Goal: Transaction & Acquisition: Purchase product/service

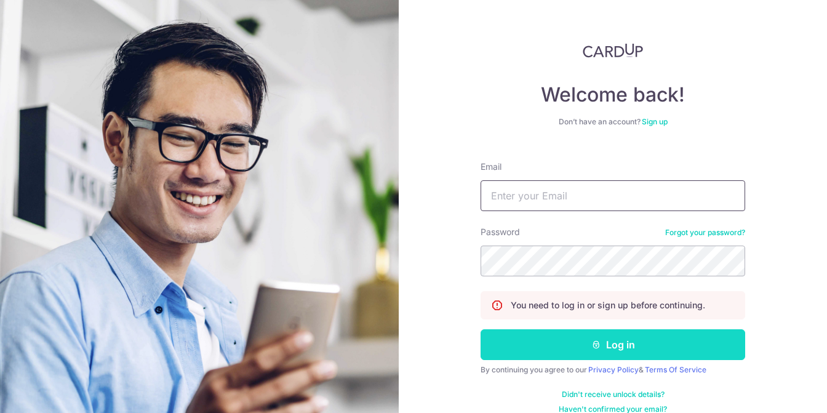
type input "ttcjohnathan@gmail.com"
click at [622, 346] on button "Log in" at bounding box center [612, 344] width 264 height 31
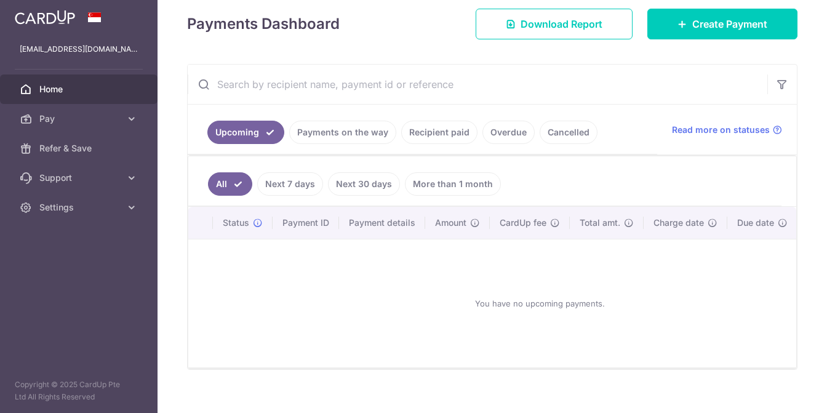
scroll to position [192, 0]
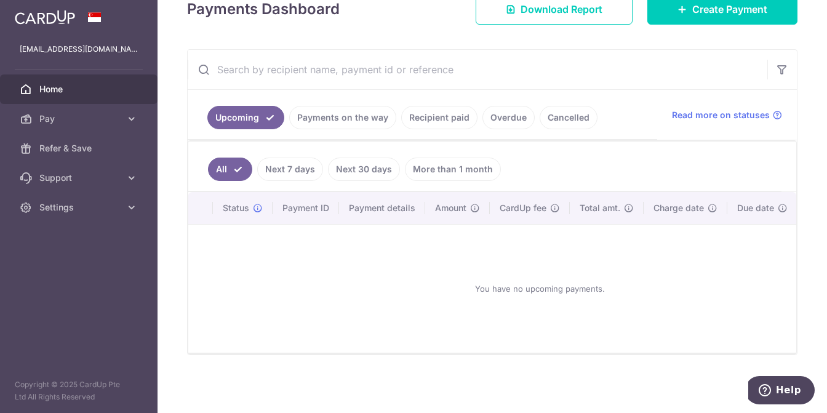
click at [429, 108] on link "Recipient paid" at bounding box center [439, 117] width 76 height 23
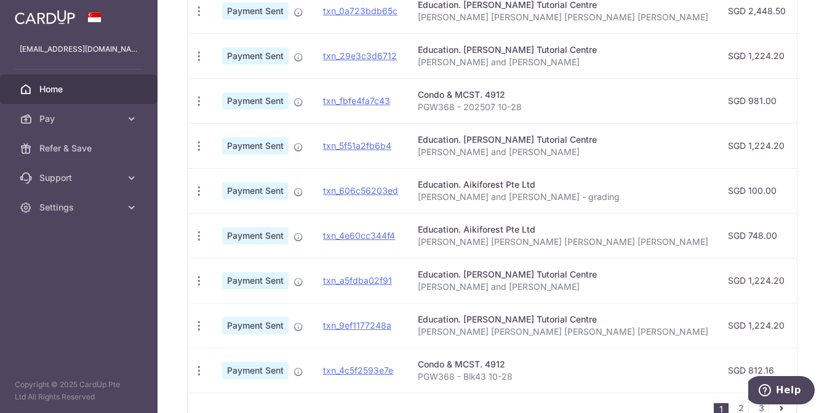
scroll to position [438, 0]
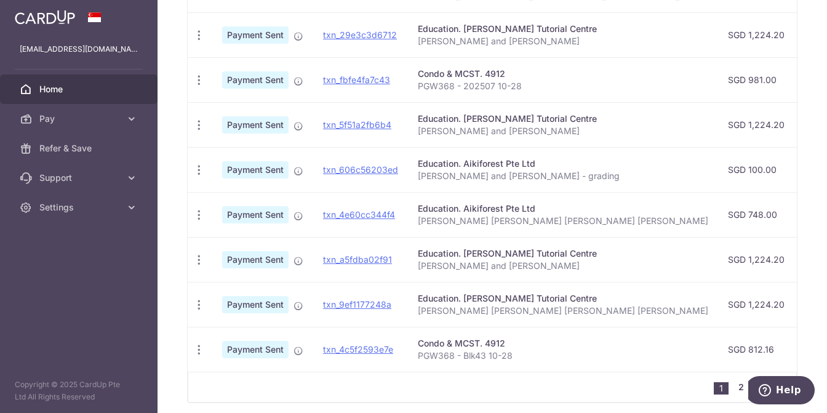
click at [736, 393] on link "2" at bounding box center [740, 386] width 15 height 15
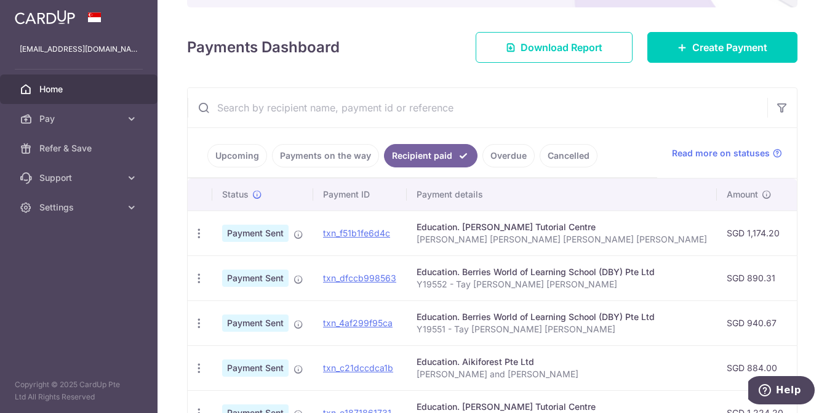
scroll to position [76, 0]
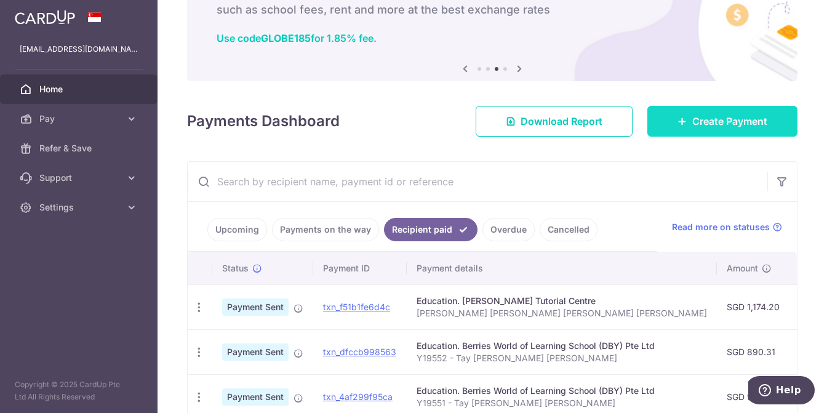
click at [716, 133] on link "Create Payment" at bounding box center [722, 121] width 150 height 31
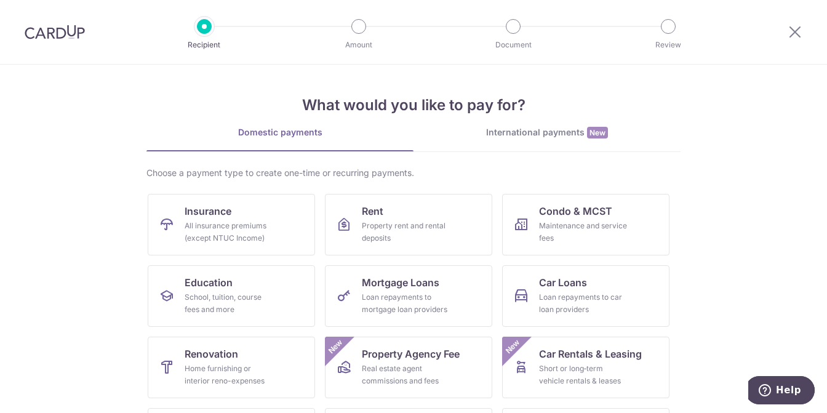
scroll to position [62, 0]
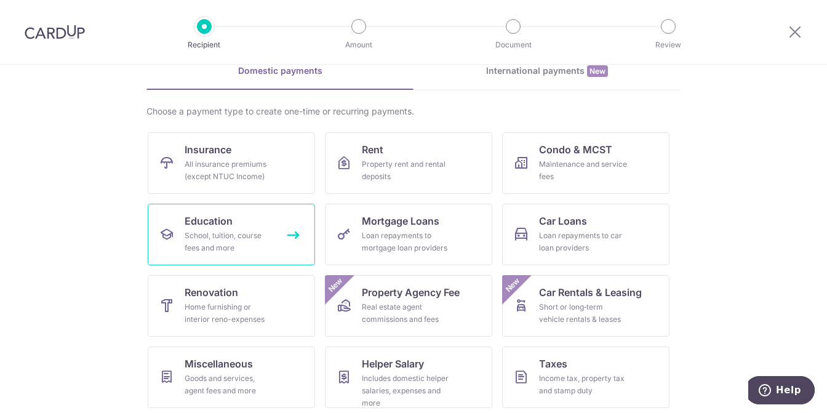
click at [220, 234] on div "School, tuition, course fees and more" at bounding box center [229, 241] width 89 height 25
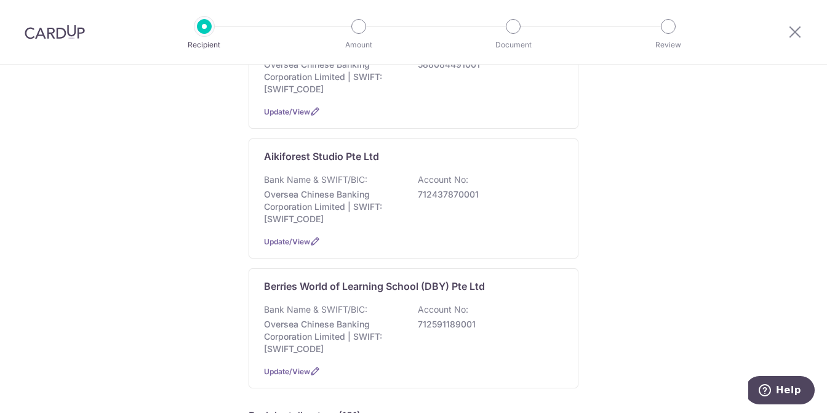
scroll to position [246, 0]
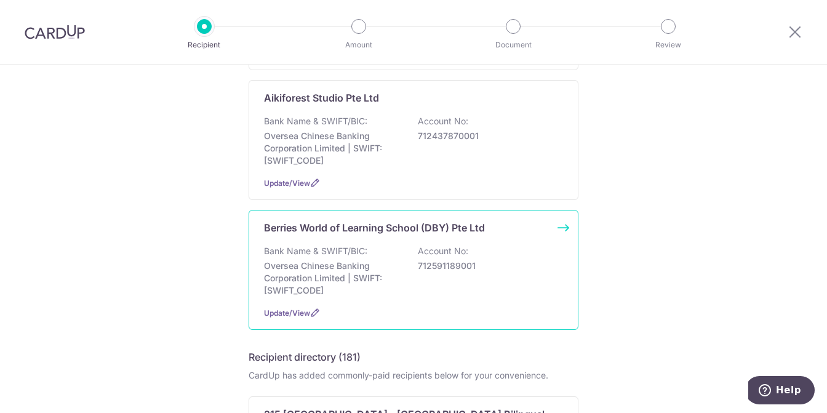
click at [485, 255] on div "Bank Name & SWIFT/BIC: Oversea Chinese Banking Corporation Limited | SWIFT: OCB…" at bounding box center [413, 271] width 299 height 52
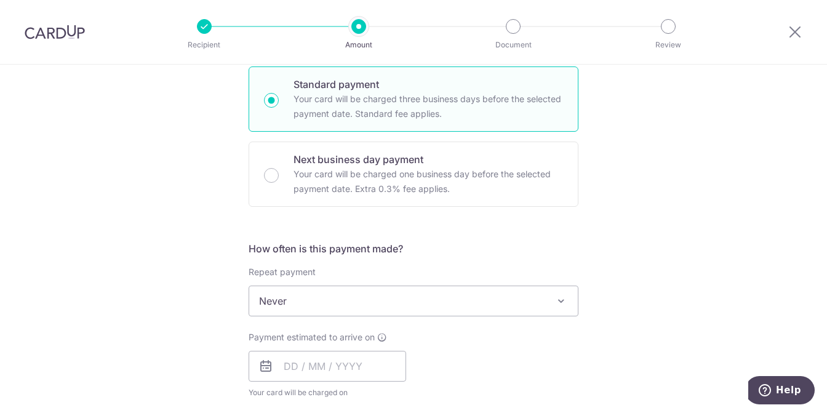
scroll to position [308, 0]
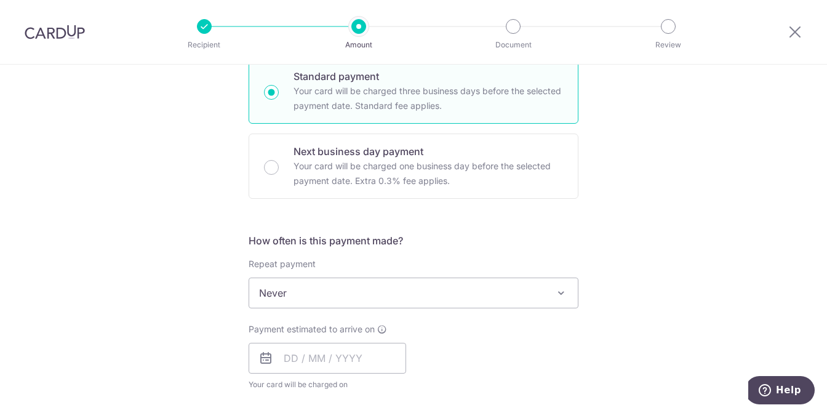
click at [509, 295] on span "Never" at bounding box center [413, 293] width 328 height 30
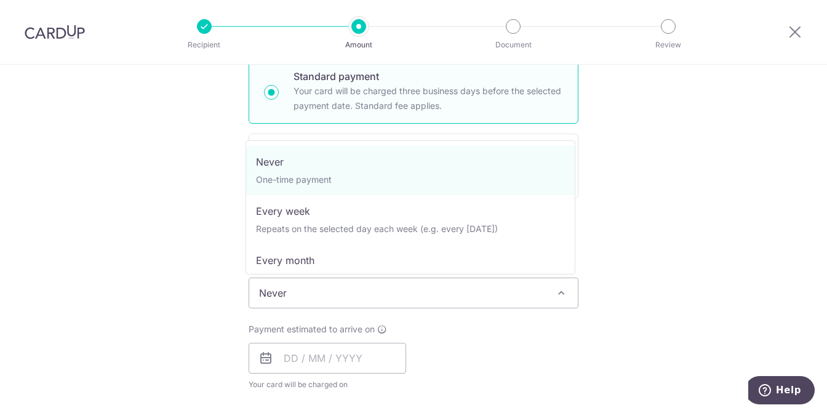
click at [798, 252] on div "Tell us more about your payment Enter payment amount SGD Select Card Select opt…" at bounding box center [413, 313] width 827 height 1113
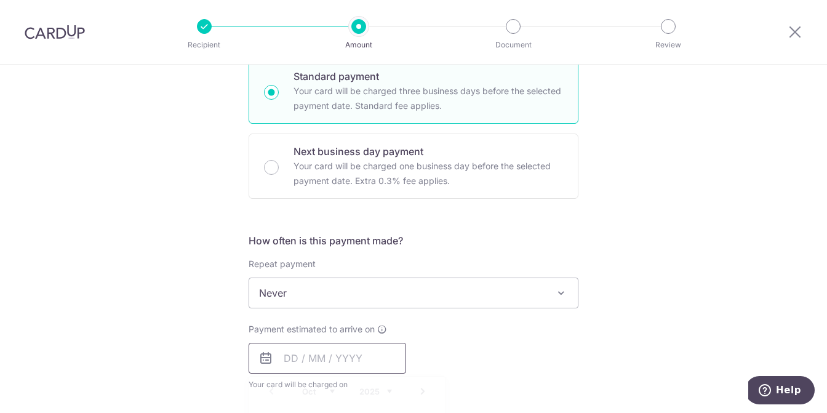
click at [314, 355] on input "text" at bounding box center [326, 358] width 157 height 31
click at [649, 250] on div "Tell us more about your payment Enter payment amount SGD Select Card Select opt…" at bounding box center [413, 313] width 827 height 1113
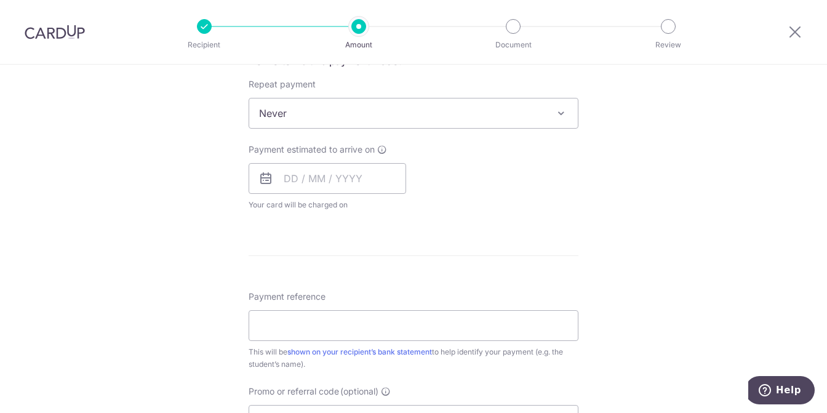
scroll to position [431, 0]
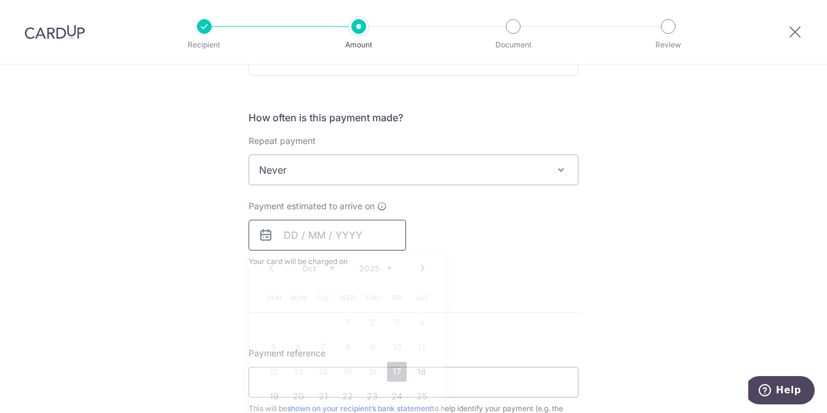
click at [351, 233] on input "text" at bounding box center [326, 235] width 157 height 31
drag, startPoint x: 662, startPoint y: 250, endPoint x: 657, endPoint y: 247, distance: 6.7
click at [659, 248] on div "Tell us more about your payment Enter payment amount SGD Select Card Select opt…" at bounding box center [413, 190] width 827 height 1113
click at [672, 236] on div "Tell us more about your payment Enter payment amount SGD Select Card Select opt…" at bounding box center [413, 190] width 827 height 1113
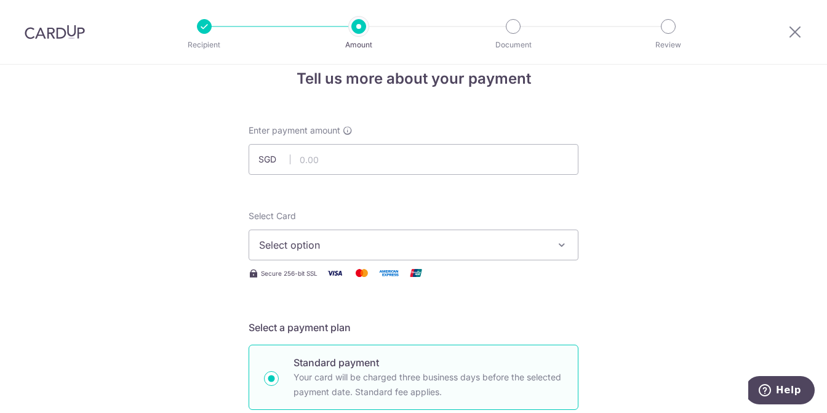
scroll to position [0, 0]
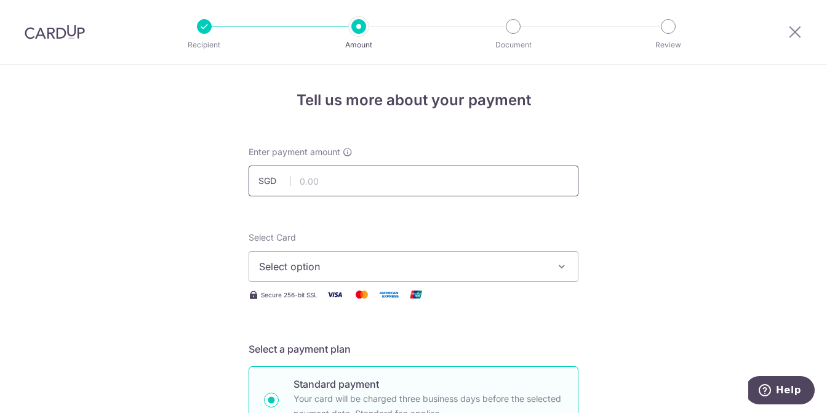
drag, startPoint x: 390, startPoint y: 188, endPoint x: 404, endPoint y: 190, distance: 14.3
click at [390, 188] on input "text" at bounding box center [413, 180] width 330 height 31
type input "1,196.28"
click at [347, 264] on span "Select option" at bounding box center [402, 266] width 287 height 15
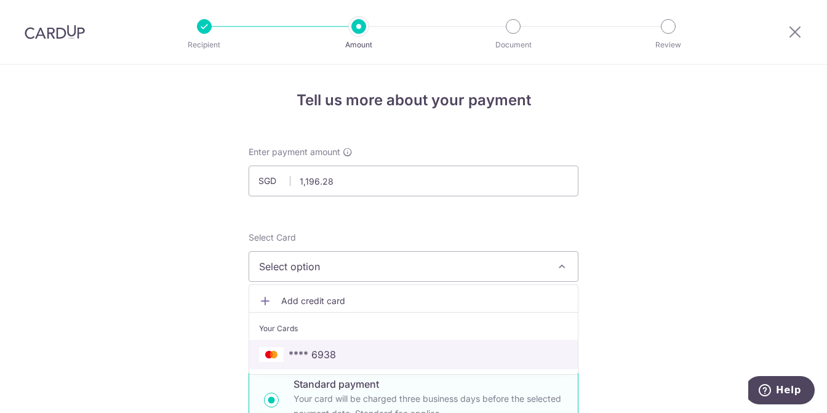
drag, startPoint x: 362, startPoint y: 346, endPoint x: 525, endPoint y: 299, distance: 169.7
click at [362, 347] on span "**** 6938" at bounding box center [413, 354] width 309 height 15
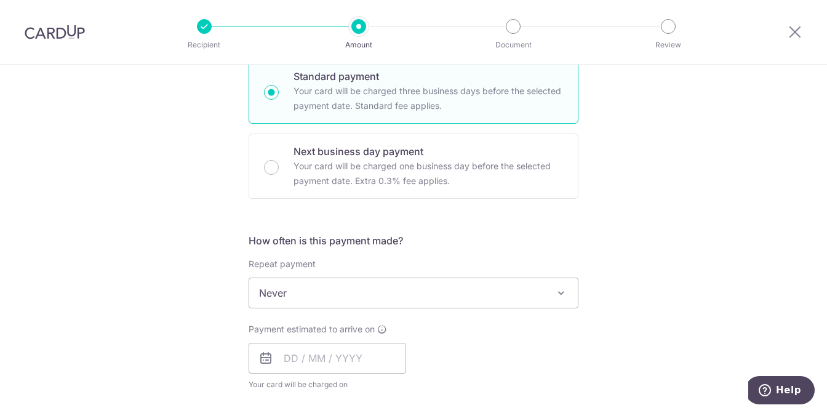
scroll to position [431, 0]
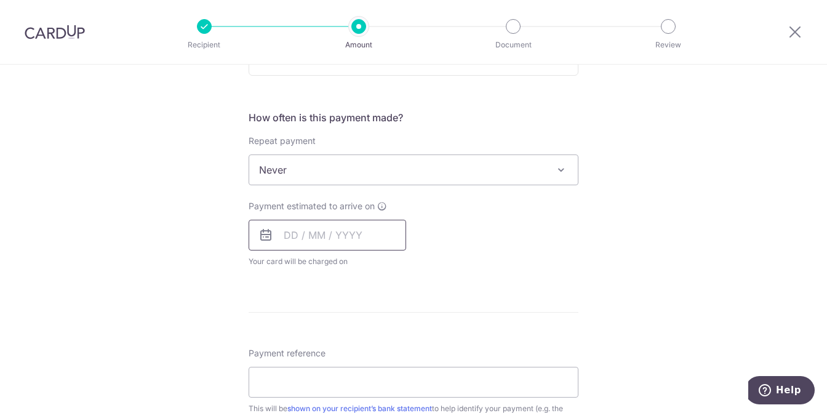
click at [298, 237] on input "text" at bounding box center [326, 235] width 157 height 31
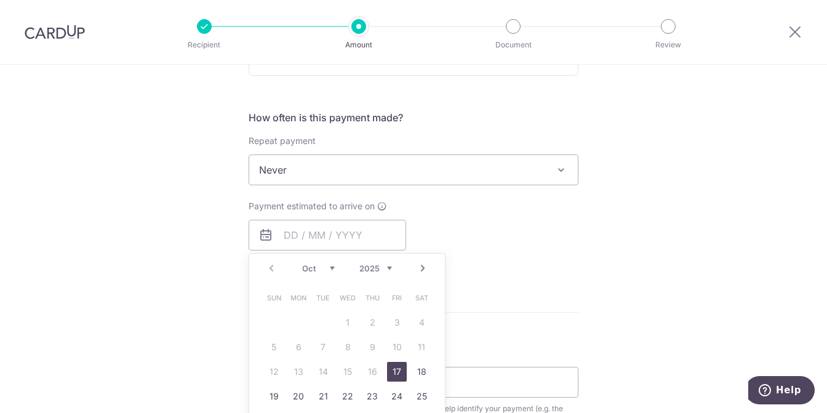
click at [397, 366] on link "17" at bounding box center [397, 372] width 20 height 20
type input "[DATE]"
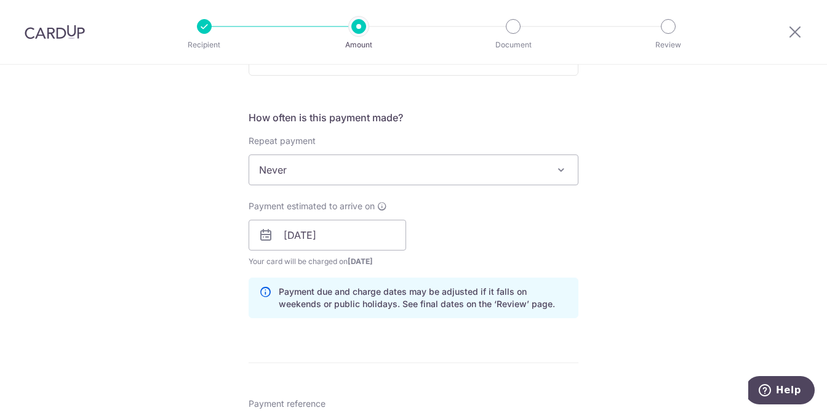
click at [641, 233] on div "Tell us more about your payment Enter payment amount SGD 1,196.28 1196.28 Selec…" at bounding box center [413, 215] width 827 height 1163
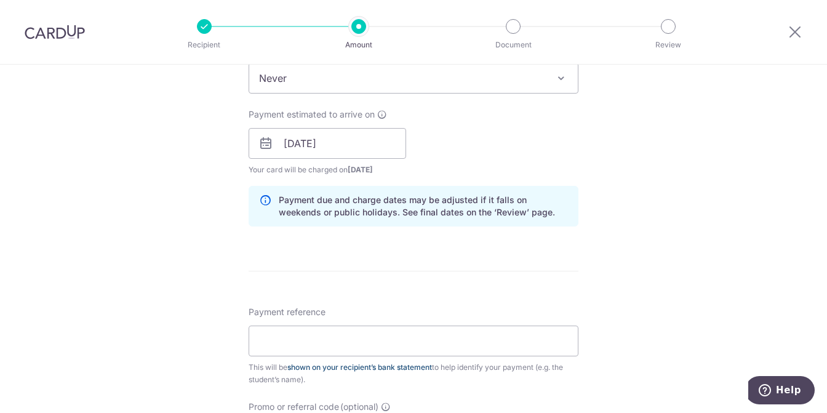
scroll to position [615, 0]
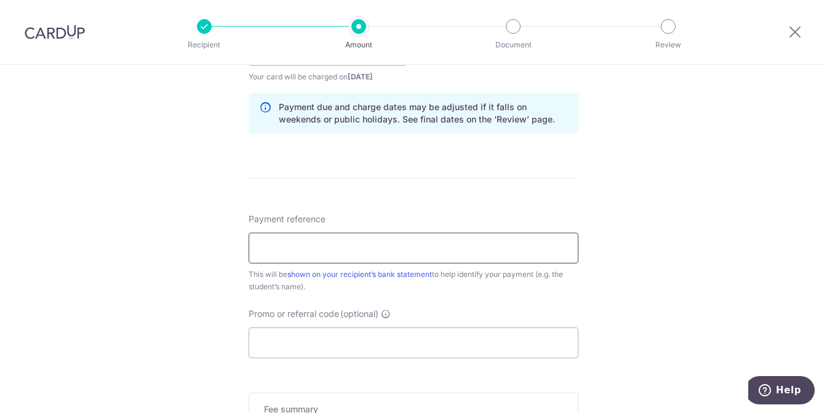
click at [307, 252] on input "Payment reference" at bounding box center [413, 247] width 330 height 31
type input "Y19552 - Tay [PERSON_NAME] [PERSON_NAME]"
click at [282, 340] on input "Promo or referral code (optional)" at bounding box center [413, 342] width 330 height 31
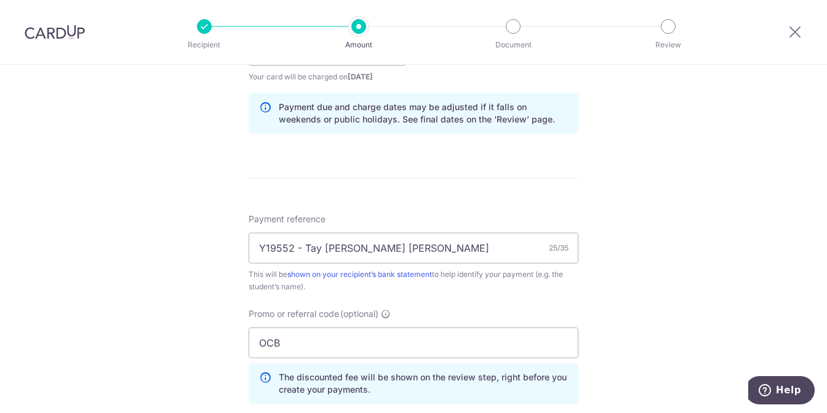
click at [656, 207] on div "Tell us more about your payment Enter payment amount SGD 1,196.28 1196.28 Selec…" at bounding box center [413, 59] width 827 height 1218
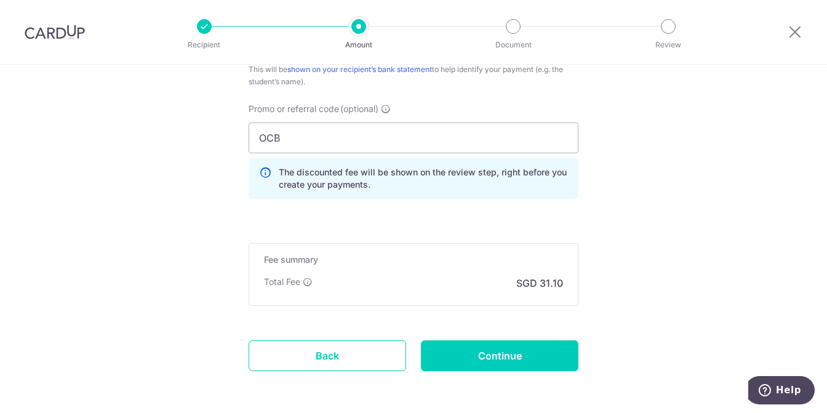
scroll to position [800, 0]
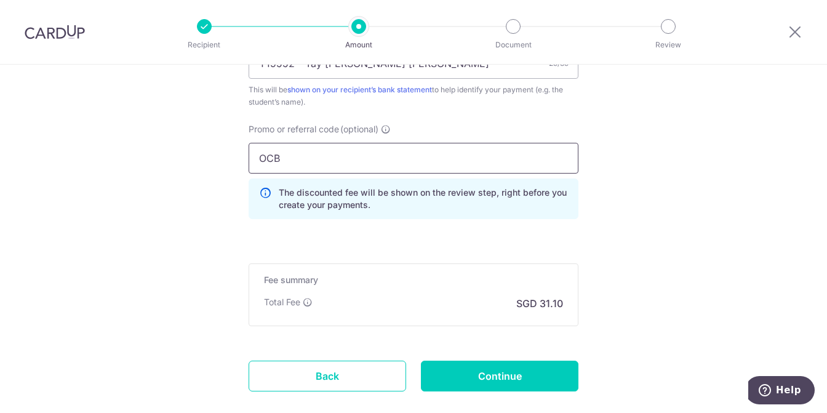
click at [299, 164] on input "OCB" at bounding box center [413, 158] width 330 height 31
type input "O"
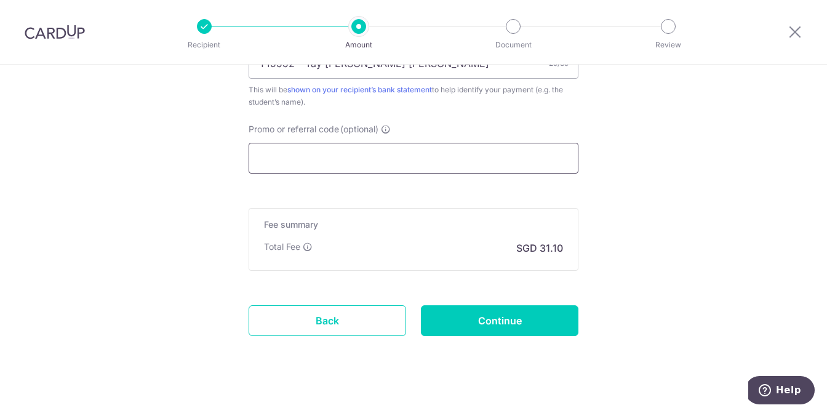
type input "N"
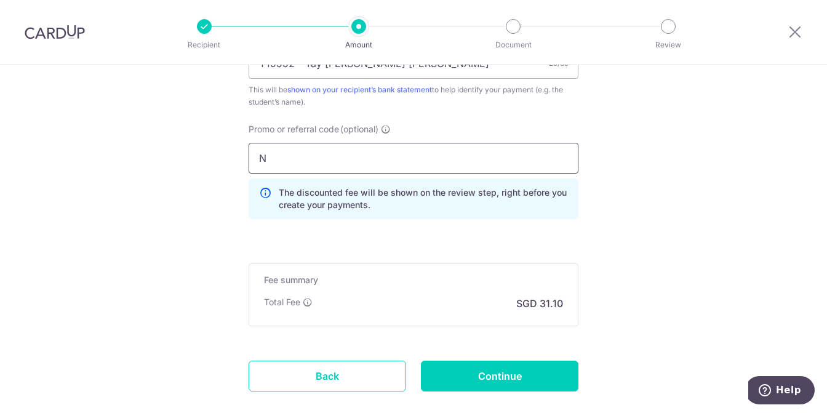
drag, startPoint x: 272, startPoint y: 154, endPoint x: 205, endPoint y: 156, distance: 66.4
click at [253, 156] on input "N" at bounding box center [413, 158] width 330 height 31
paste input "OCBC90NMC"
type input "OCBC90NMC"
drag, startPoint x: 751, startPoint y: 213, endPoint x: 661, endPoint y: 215, distance: 89.8
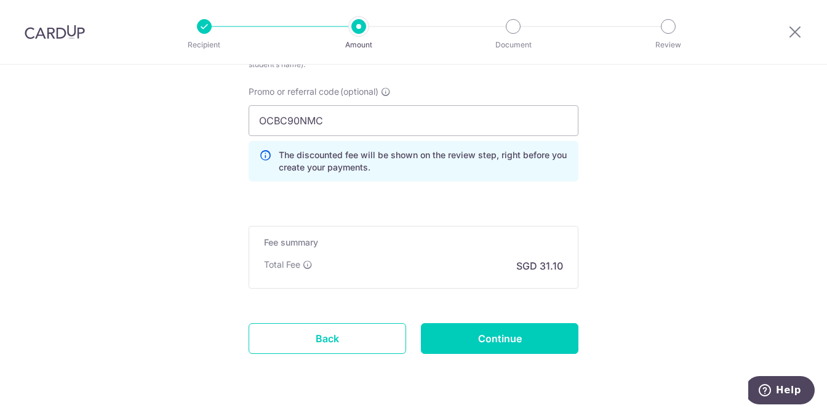
scroll to position [868, 0]
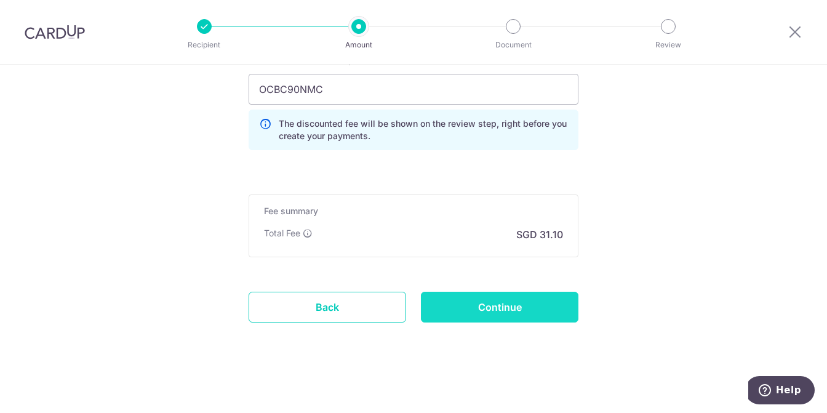
click at [496, 309] on input "Continue" at bounding box center [499, 307] width 157 height 31
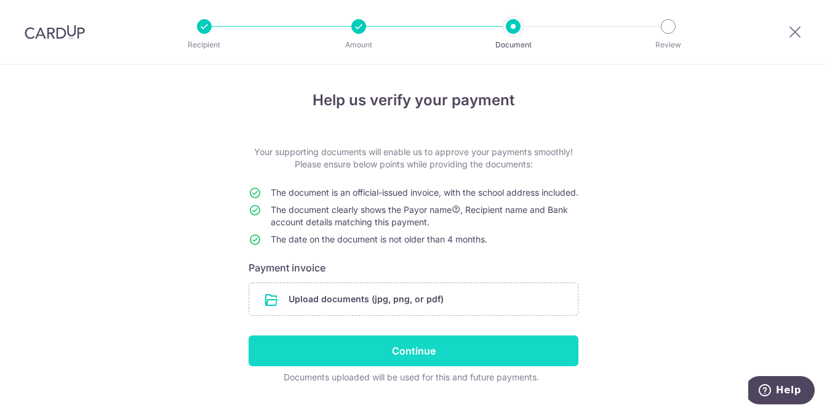
click at [420, 366] on input "Continue" at bounding box center [413, 350] width 330 height 31
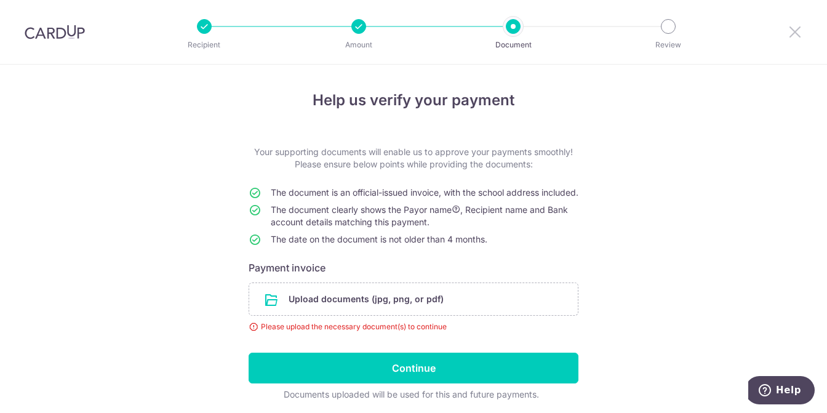
click at [798, 28] on icon at bounding box center [794, 31] width 15 height 15
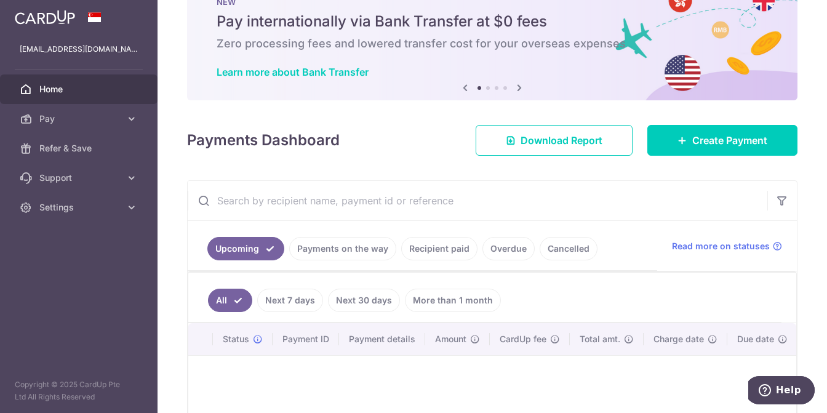
scroll to position [62, 0]
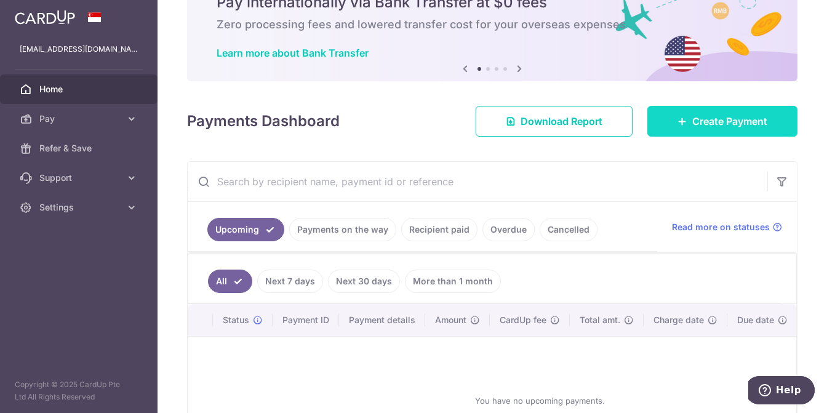
click at [726, 135] on link "Create Payment" at bounding box center [722, 121] width 150 height 31
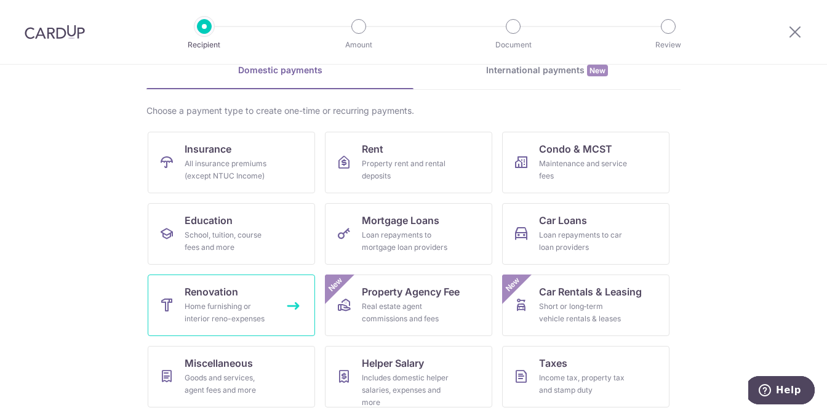
scroll to position [123, 0]
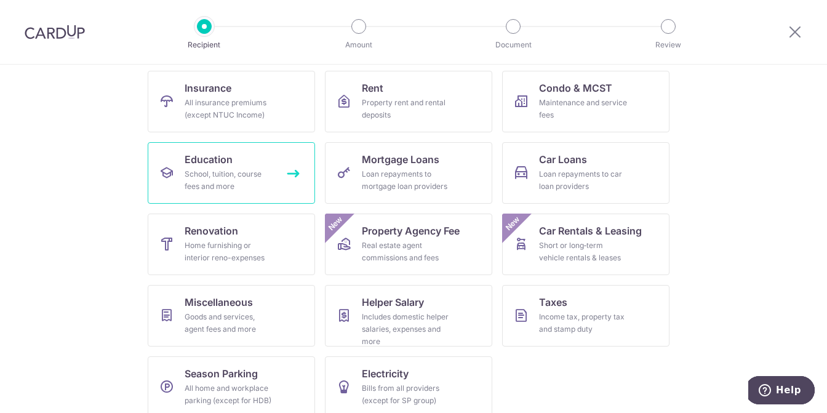
click at [231, 173] on div "School, tuition, course fees and more" at bounding box center [229, 180] width 89 height 25
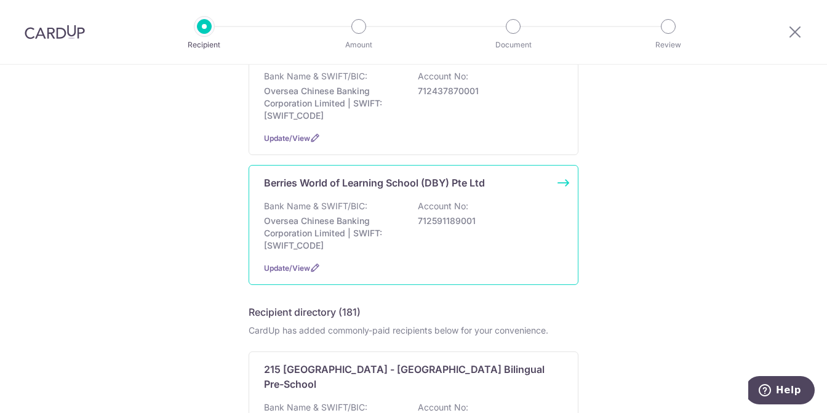
scroll to position [308, 0]
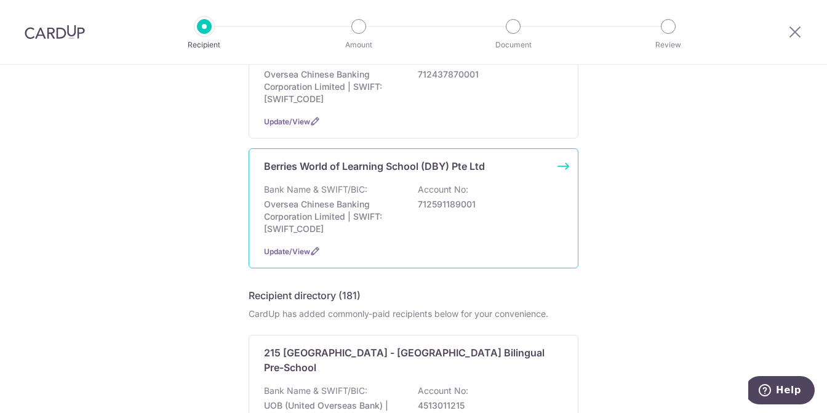
click at [482, 204] on p "712591189001" at bounding box center [487, 204] width 138 height 12
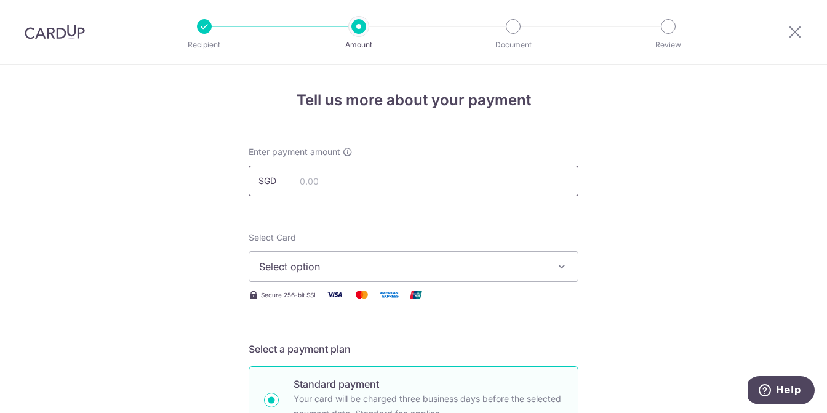
scroll to position [62, 0]
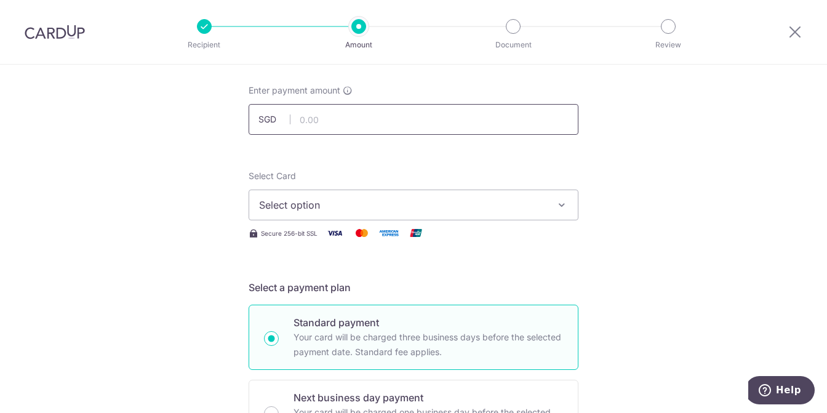
drag, startPoint x: 312, startPoint y: 122, endPoint x: 440, endPoint y: 142, distance: 129.4
click at [313, 122] on input "text" at bounding box center [413, 119] width 330 height 31
click at [310, 119] on input "1,198.26" at bounding box center [413, 119] width 330 height 31
type input "1,196.28"
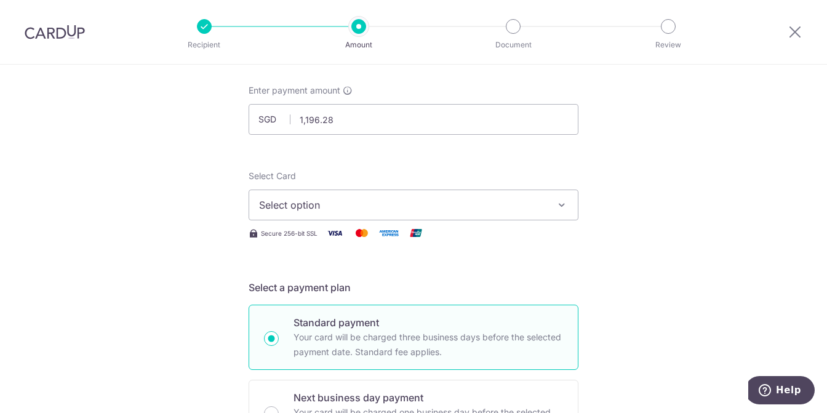
drag, startPoint x: 485, startPoint y: 205, endPoint x: 457, endPoint y: 221, distance: 32.8
click at [486, 205] on span "Select option" at bounding box center [402, 204] width 287 height 15
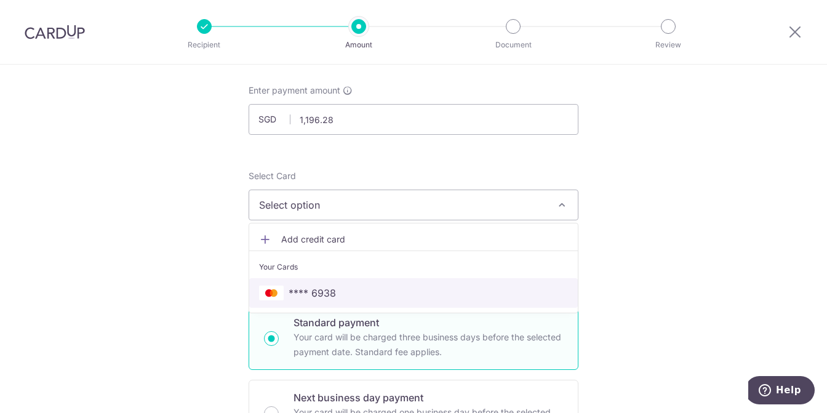
drag, startPoint x: 330, startPoint y: 292, endPoint x: 569, endPoint y: 252, distance: 242.7
click at [330, 292] on span "**** 6938" at bounding box center [311, 292] width 47 height 15
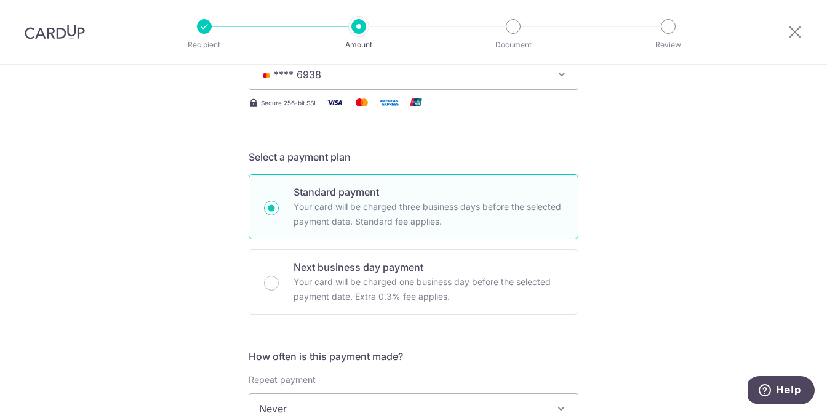
scroll to position [308, 0]
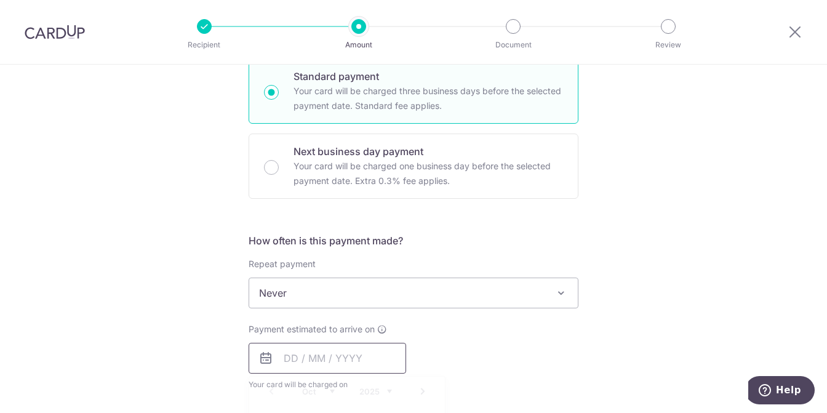
click at [322, 357] on input "text" at bounding box center [326, 358] width 157 height 31
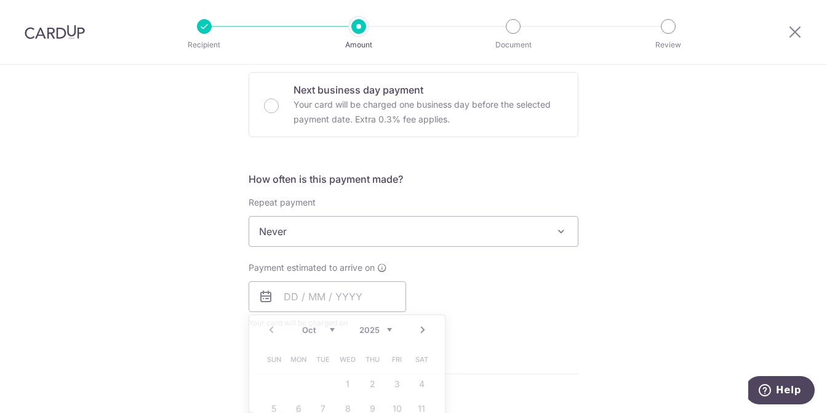
drag, startPoint x: 691, startPoint y: 254, endPoint x: 602, endPoint y: 282, distance: 93.4
click at [690, 255] on div "Tell us more about your payment Enter payment amount SGD 1,196.28 1196.28 Selec…" at bounding box center [413, 252] width 827 height 1113
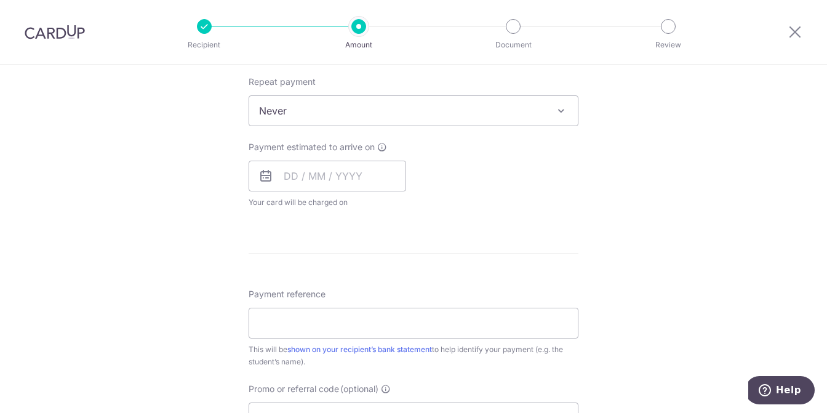
scroll to position [492, 0]
click at [357, 173] on input "text" at bounding box center [326, 173] width 157 height 31
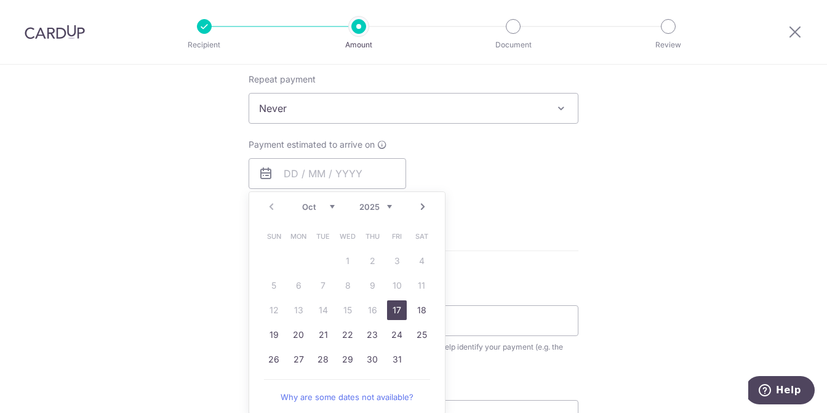
click at [392, 307] on link "17" at bounding box center [397, 310] width 20 height 20
type input "[DATE]"
click at [581, 188] on div "Payment estimated to arrive on 17/10/2025 Prev Next Oct Nov Dec 2025 2026 2027 …" at bounding box center [413, 172] width 344 height 68
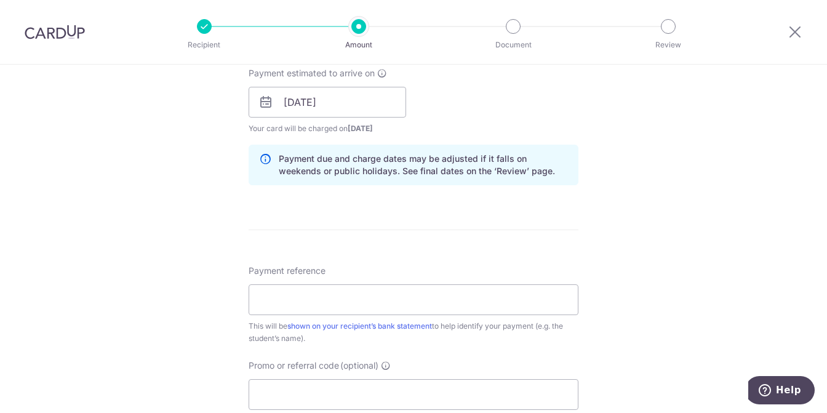
scroll to position [615, 0]
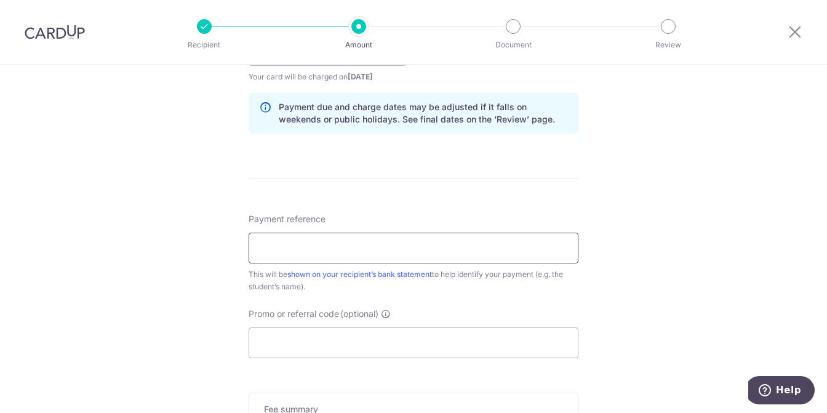
click at [306, 236] on input "Payment reference" at bounding box center [413, 247] width 330 height 31
click at [525, 243] on input "Payment reference" at bounding box center [413, 247] width 330 height 31
type input "Y19552 - Tay Chen Kai Leo"
click at [703, 280] on div "Tell us more about your payment Enter payment amount SGD 1,196.28 1196.28 Selec…" at bounding box center [413, 31] width 827 height 1163
click at [428, 343] on input "Promo or referral code (optional)" at bounding box center [413, 342] width 330 height 31
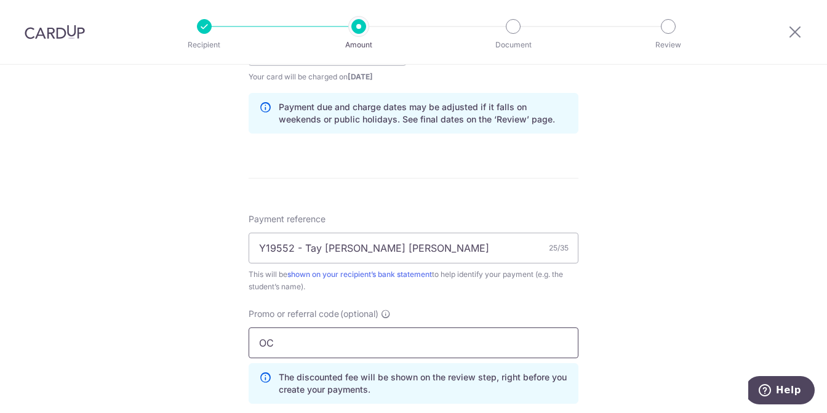
type input "O"
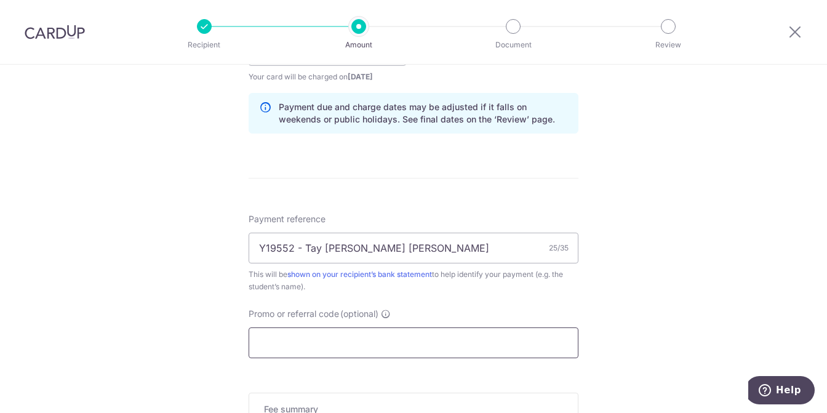
paste input "OCBC90NMC"
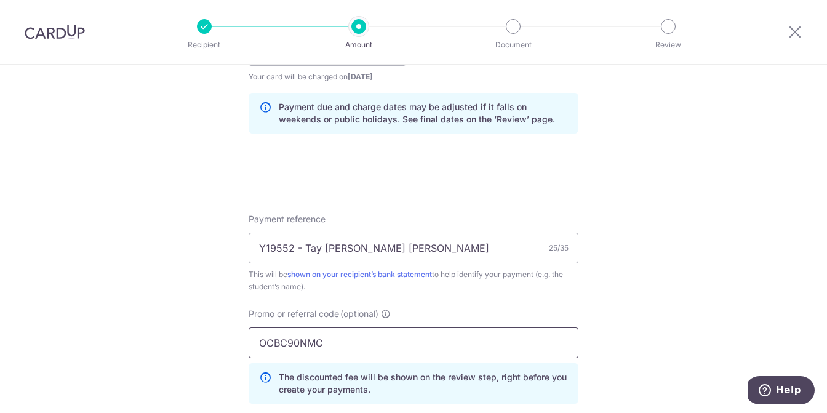
type input "OCBC90NMC"
click at [686, 302] on div "Tell us more about your payment Enter payment amount SGD 1,196.28 1196.28 Selec…" at bounding box center [413, 59] width 827 height 1218
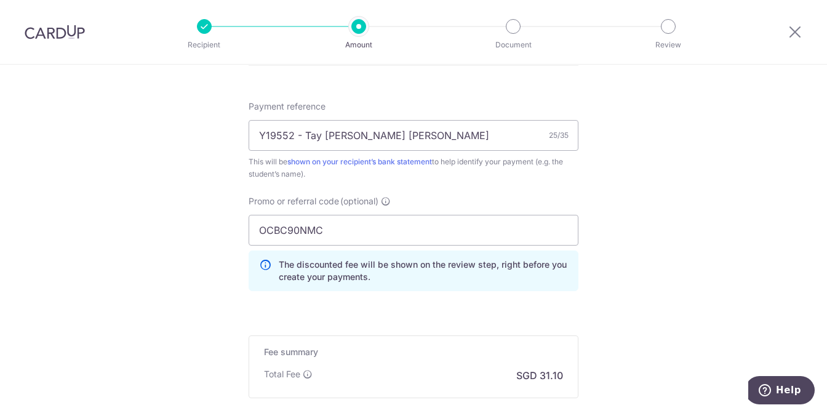
scroll to position [800, 0]
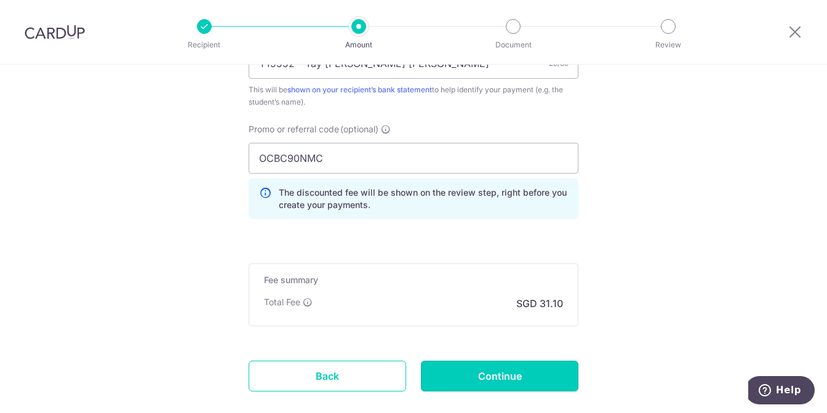
click at [517, 378] on input "Continue" at bounding box center [499, 375] width 157 height 31
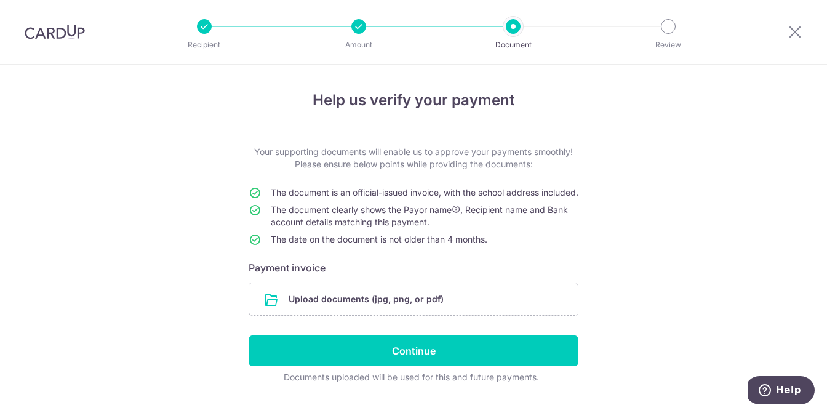
scroll to position [39, 0]
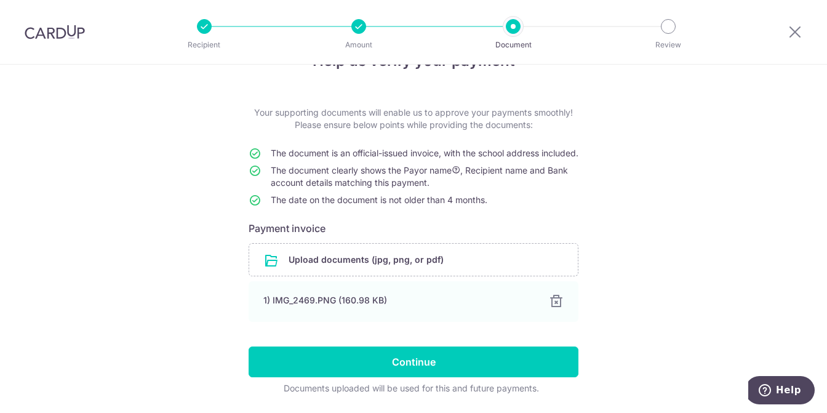
click at [677, 228] on div "Help us verify your payment Your supporting documents will enable us to approve…" at bounding box center [413, 238] width 827 height 427
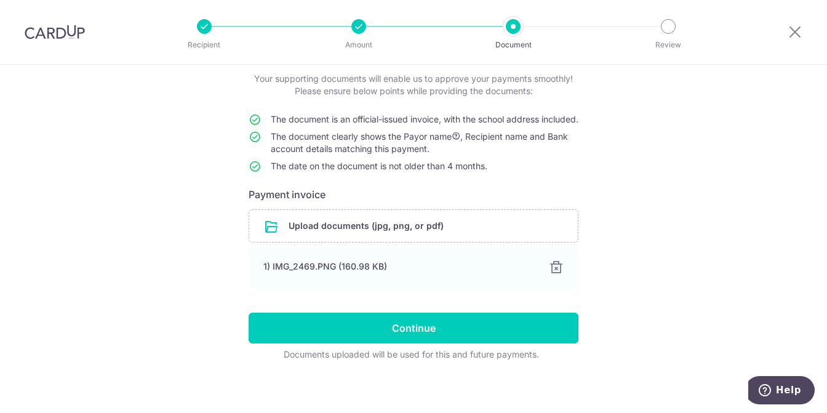
scroll to position [90, 0]
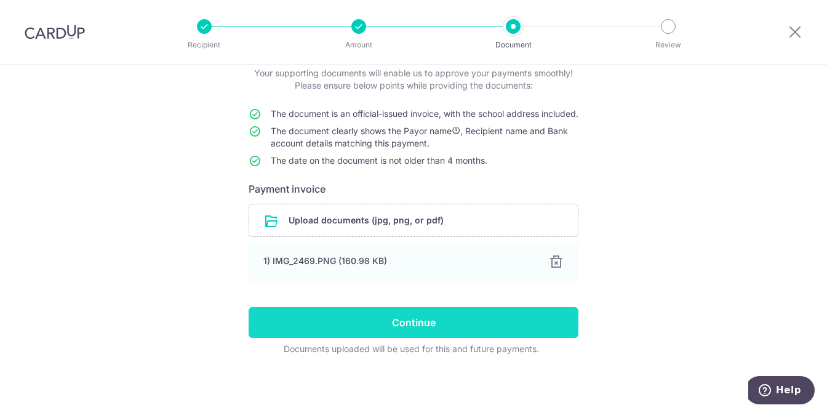
click at [405, 317] on input "Continue" at bounding box center [413, 322] width 330 height 31
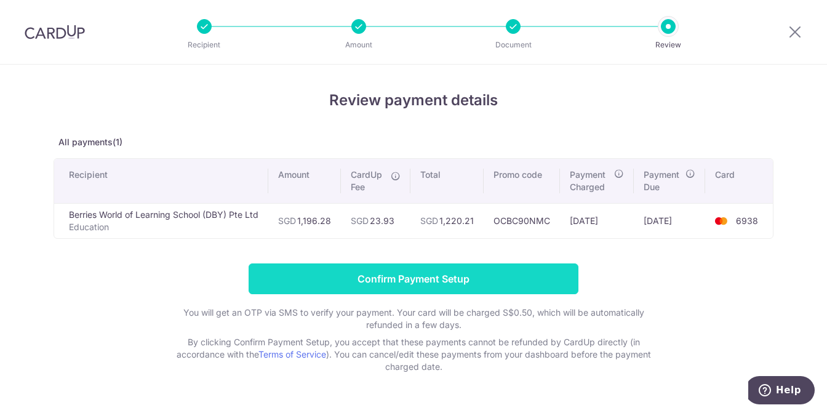
click at [457, 273] on input "Confirm Payment Setup" at bounding box center [413, 278] width 330 height 31
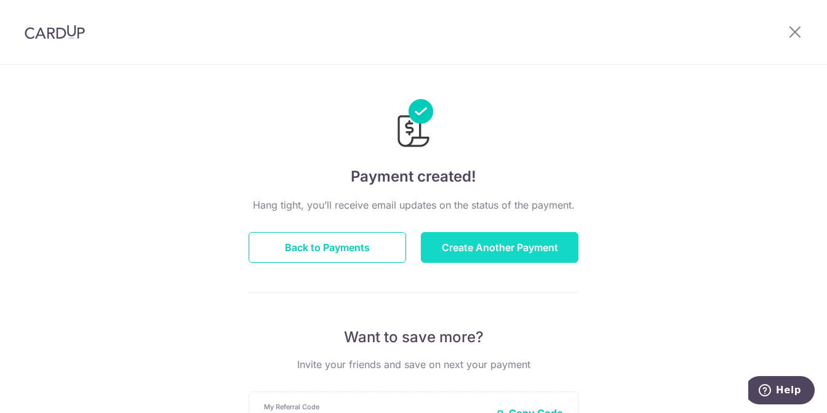
click at [485, 240] on button "Create Another Payment" at bounding box center [499, 247] width 157 height 31
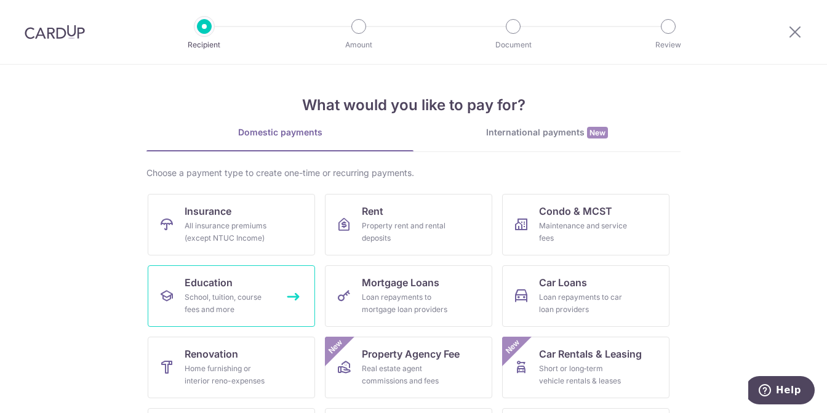
click at [242, 295] on div "School, tuition, course fees and more" at bounding box center [229, 303] width 89 height 25
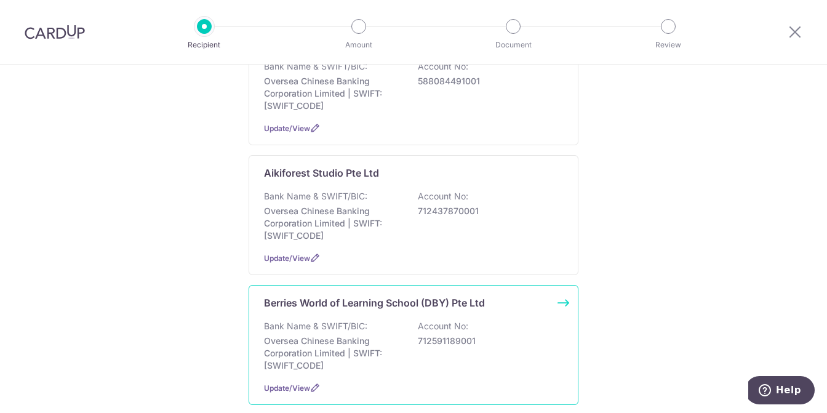
scroll to position [246, 0]
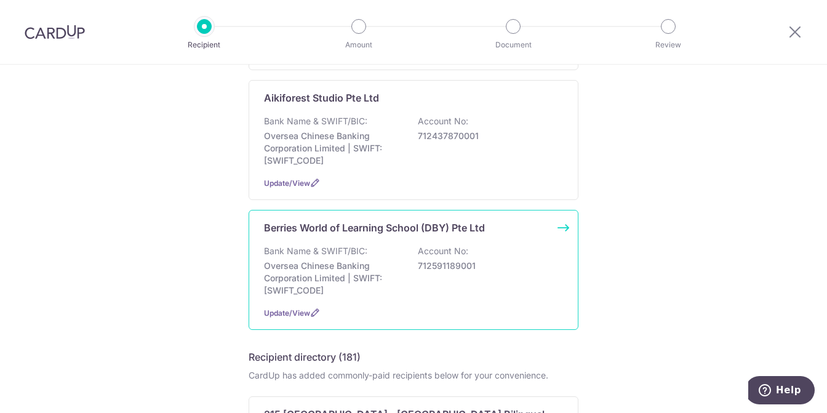
click at [314, 282] on p "Oversea Chinese Banking Corporation Limited | SWIFT: OCBCSGSGXXX" at bounding box center [333, 278] width 138 height 37
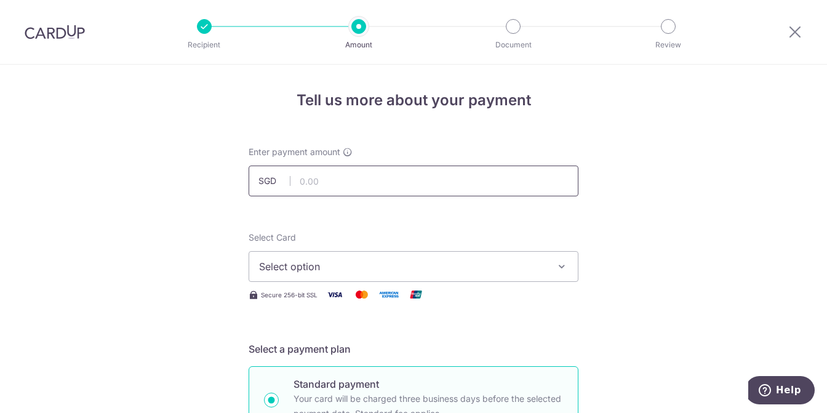
click at [335, 187] on input "text" at bounding box center [413, 180] width 330 height 31
type input "1,333.07"
drag, startPoint x: 656, startPoint y: 235, endPoint x: 598, endPoint y: 239, distance: 57.3
click at [525, 280] on button "Select option" at bounding box center [413, 266] width 330 height 31
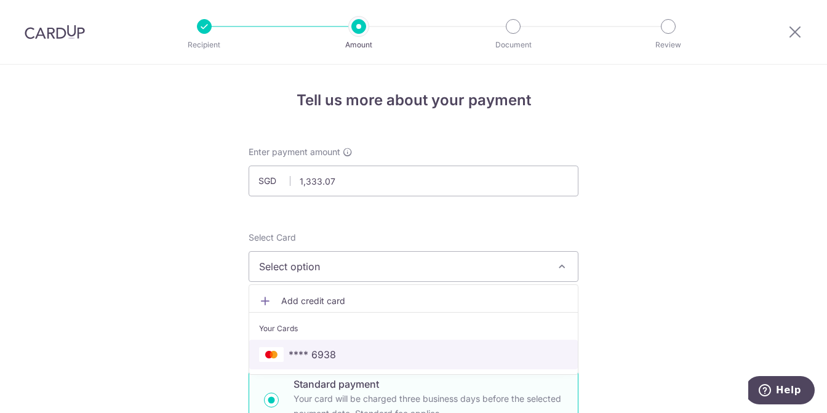
drag, startPoint x: 362, startPoint y: 353, endPoint x: 645, endPoint y: 233, distance: 307.3
click at [362, 353] on span "**** 6938" at bounding box center [413, 354] width 309 height 15
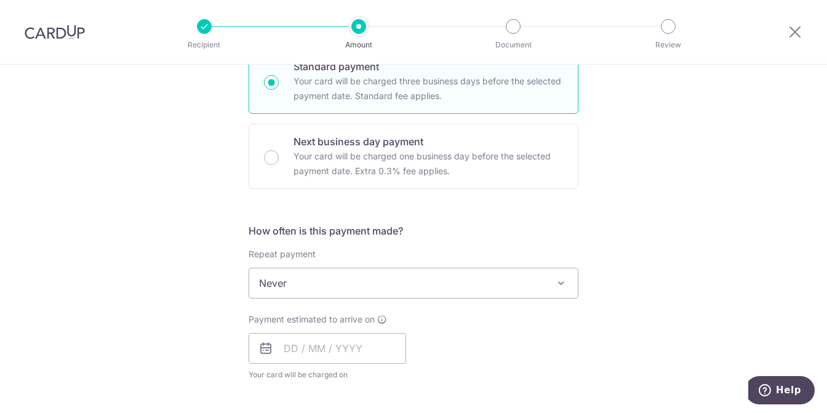
scroll to position [369, 0]
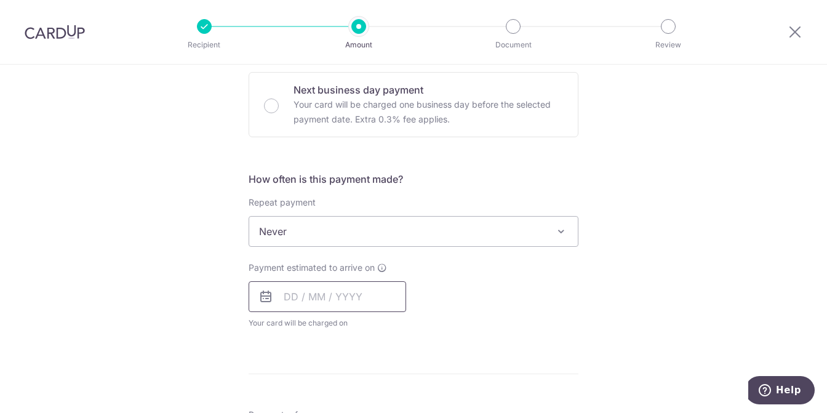
click at [303, 300] on input "text" at bounding box center [326, 296] width 157 height 31
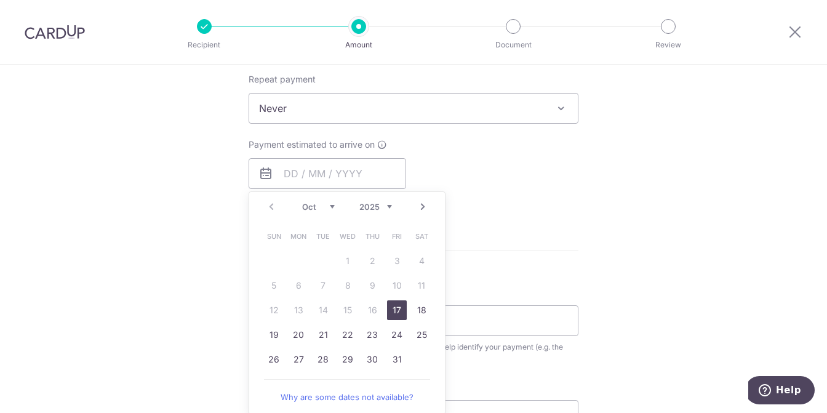
drag, startPoint x: 391, startPoint y: 311, endPoint x: 654, endPoint y: 250, distance: 269.6
click at [391, 311] on link "17" at bounding box center [397, 310] width 20 height 20
type input "17/10/2025"
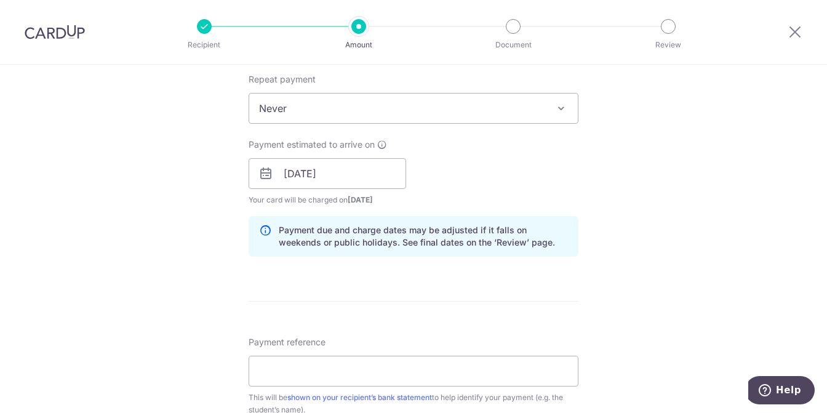
click at [666, 238] on div "Tell us more about your payment Enter payment amount SGD 1,333.07 1333.07 Selec…" at bounding box center [413, 154] width 827 height 1163
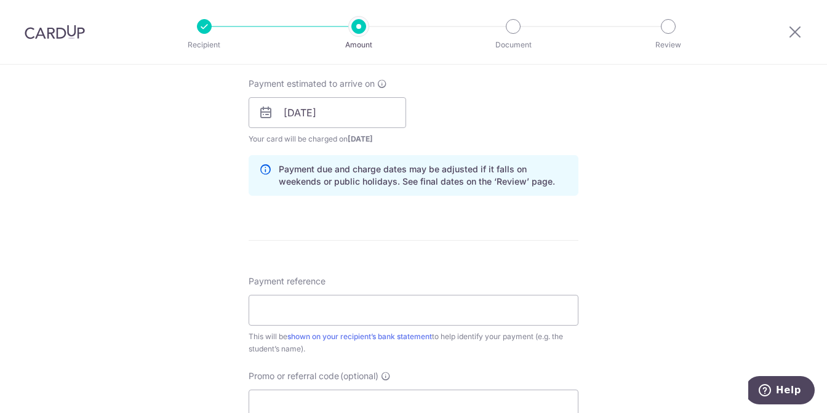
scroll to position [615, 0]
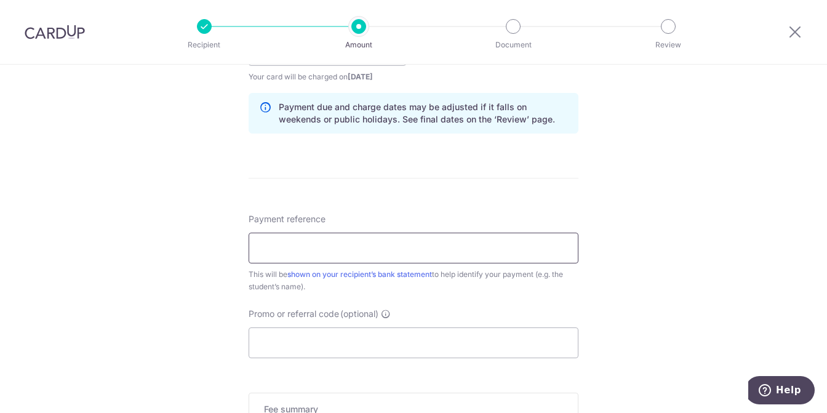
click at [295, 244] on input "Payment reference" at bounding box center [413, 247] width 330 height 31
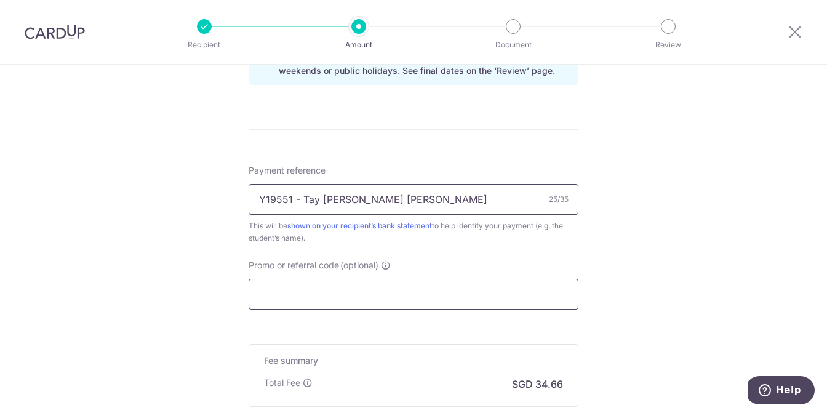
scroll to position [738, 0]
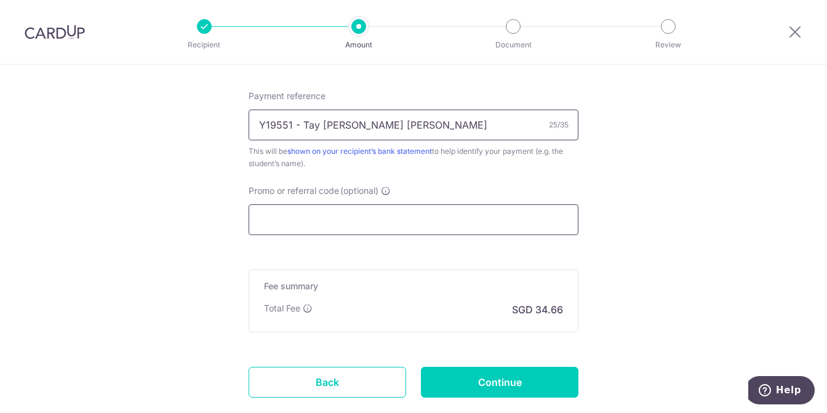
type input "Y19551 - Tay Chen Rui Joe"
click at [413, 217] on input "Promo or referral code (optional)" at bounding box center [413, 219] width 330 height 31
paste input "OCBC90NMC"
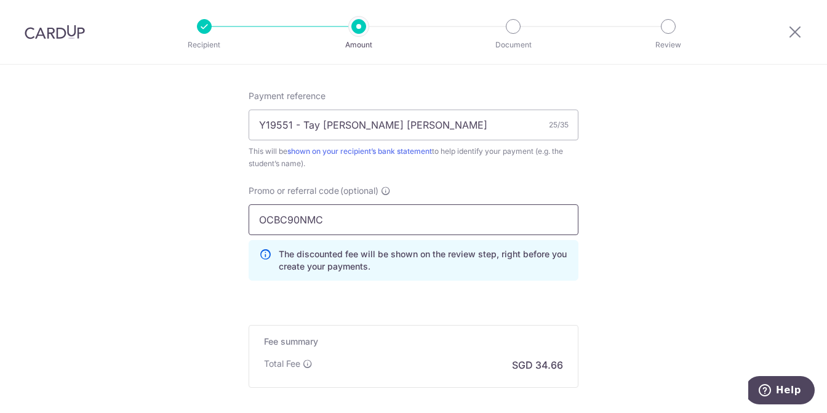
type input "OCBC90NMC"
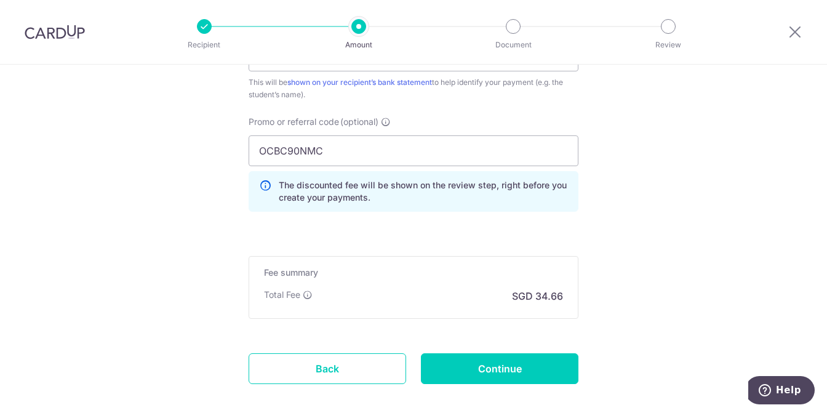
scroll to position [868, 0]
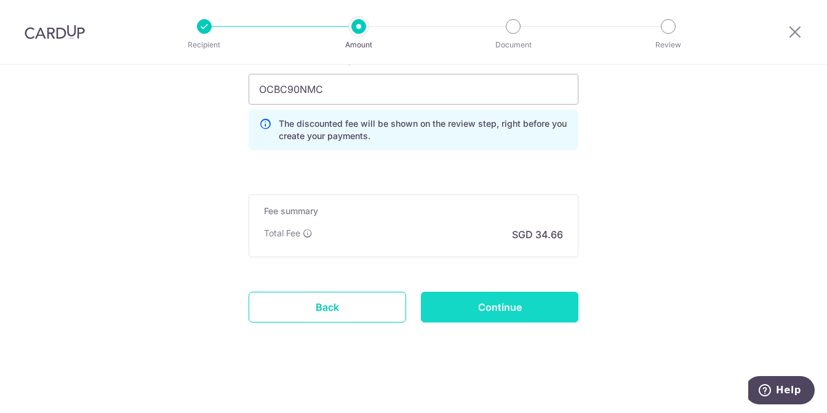
click at [522, 292] on input "Continue" at bounding box center [499, 307] width 157 height 31
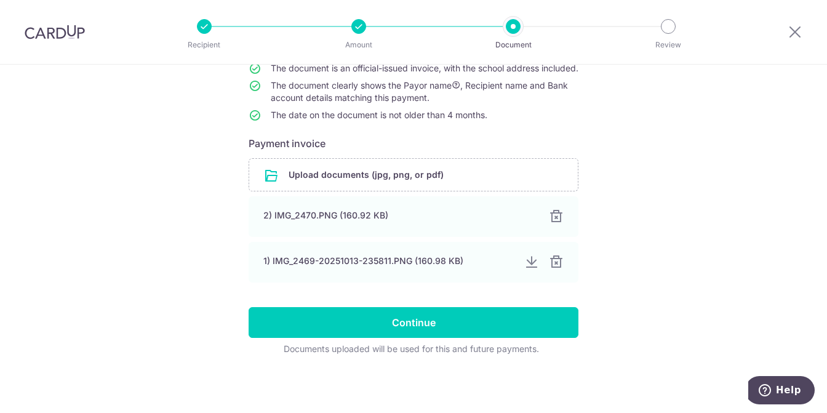
scroll to position [135, 0]
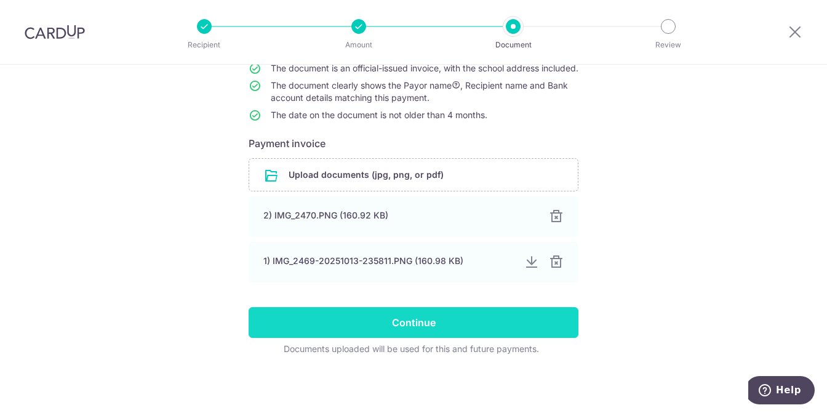
click at [472, 318] on input "Continue" at bounding box center [413, 322] width 330 height 31
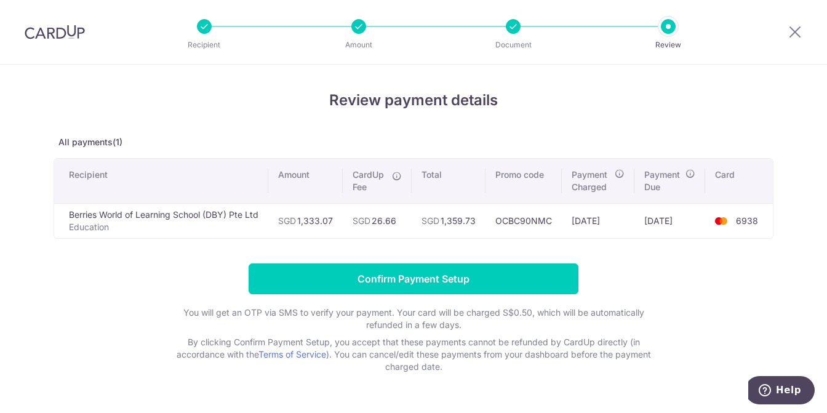
click at [511, 26] on div at bounding box center [513, 26] width 15 height 15
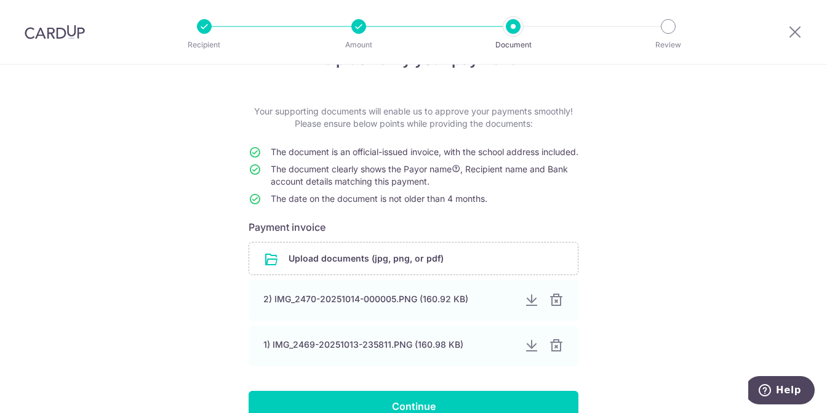
scroll to position [123, 0]
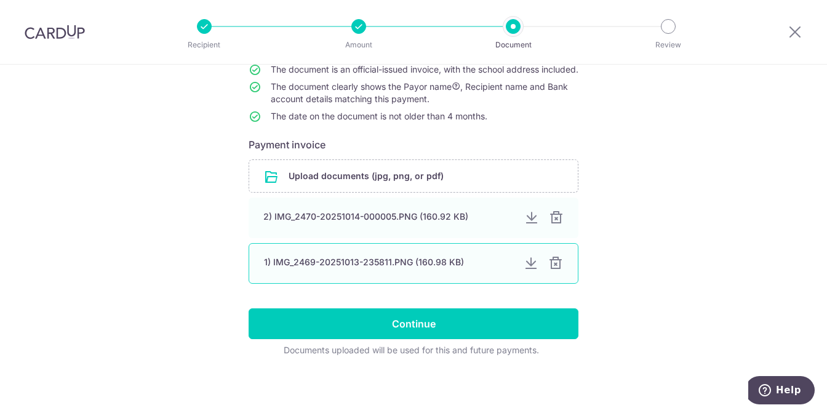
drag, startPoint x: 554, startPoint y: 233, endPoint x: 572, endPoint y: 250, distance: 24.8
click at [554, 225] on div at bounding box center [556, 217] width 15 height 15
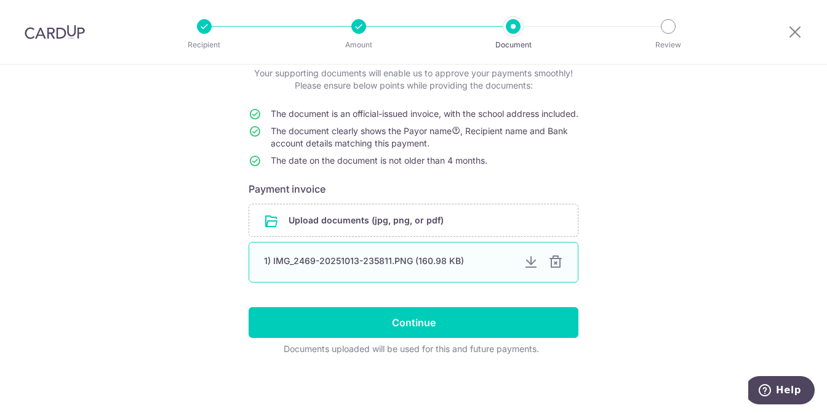
click at [554, 261] on div at bounding box center [555, 262] width 15 height 15
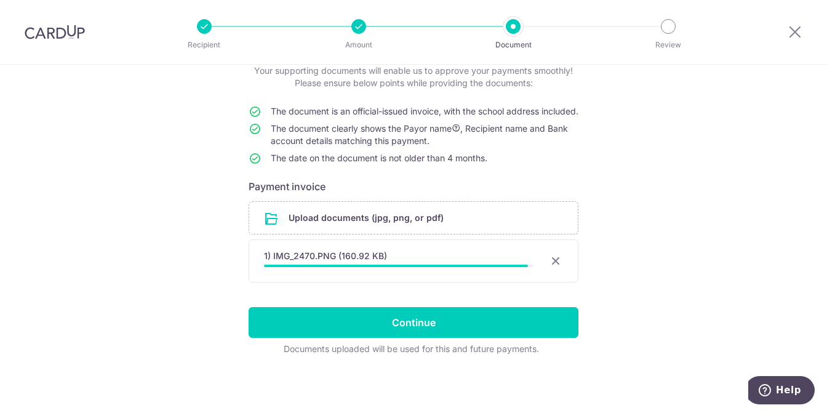
scroll to position [90, 0]
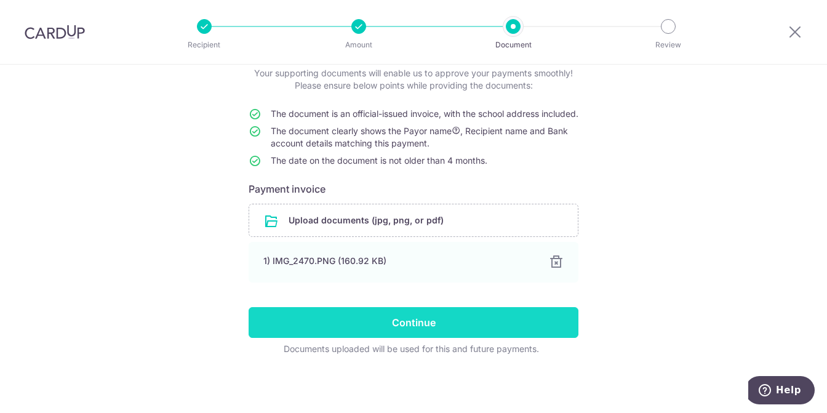
click at [453, 325] on input "Continue" at bounding box center [413, 322] width 330 height 31
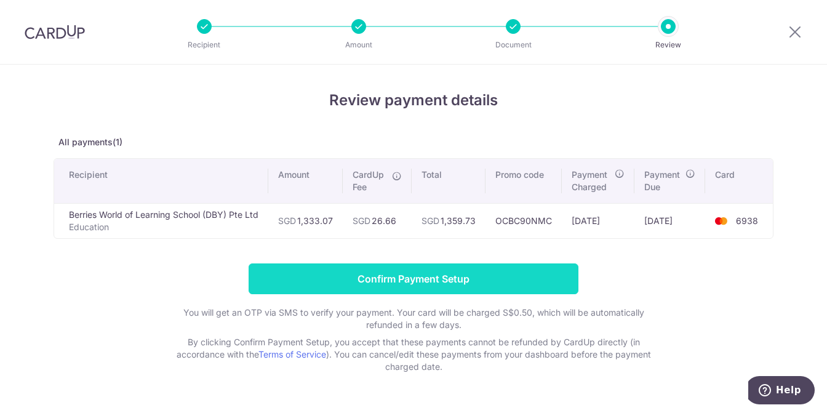
click at [506, 275] on input "Confirm Payment Setup" at bounding box center [413, 278] width 330 height 31
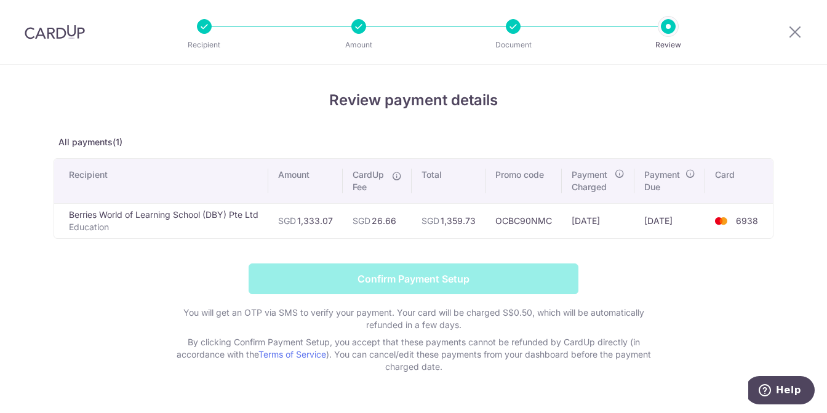
click at [669, 307] on form "Confirm Payment Setup You will get an OTP via SMS to verify your payment. Your …" at bounding box center [414, 317] width 720 height 109
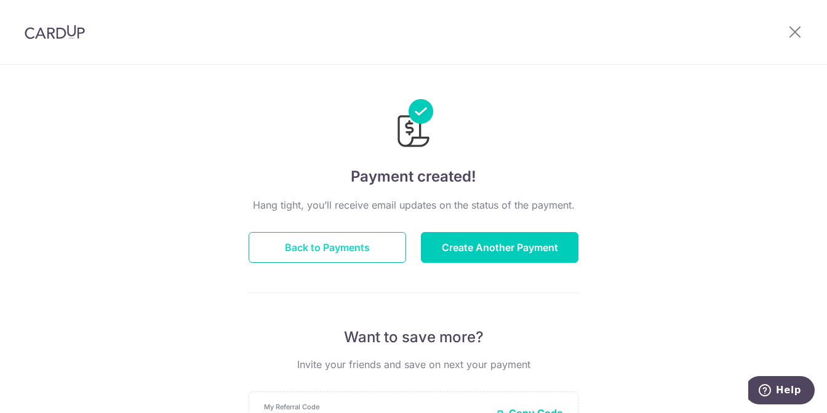
click at [335, 250] on button "Back to Payments" at bounding box center [326, 247] width 157 height 31
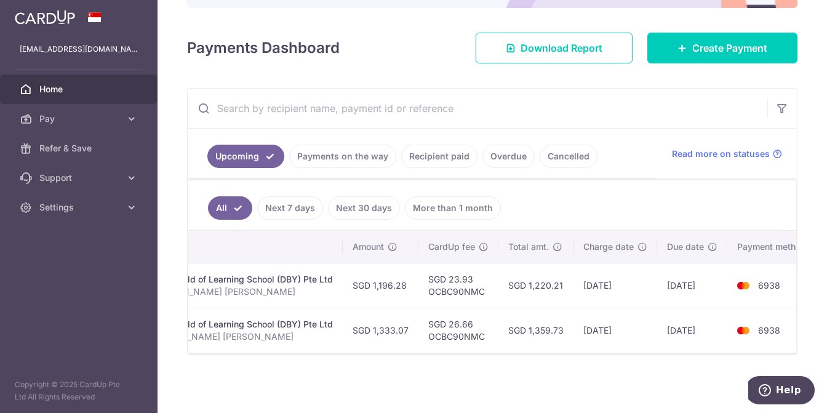
scroll to position [0, 324]
